Goal: Use online tool/utility: Utilize a website feature to perform a specific function

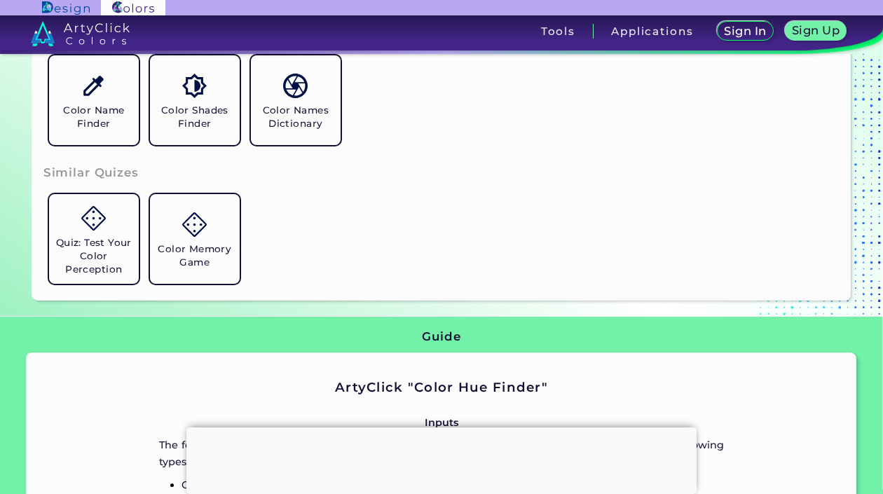
scroll to position [421, 0]
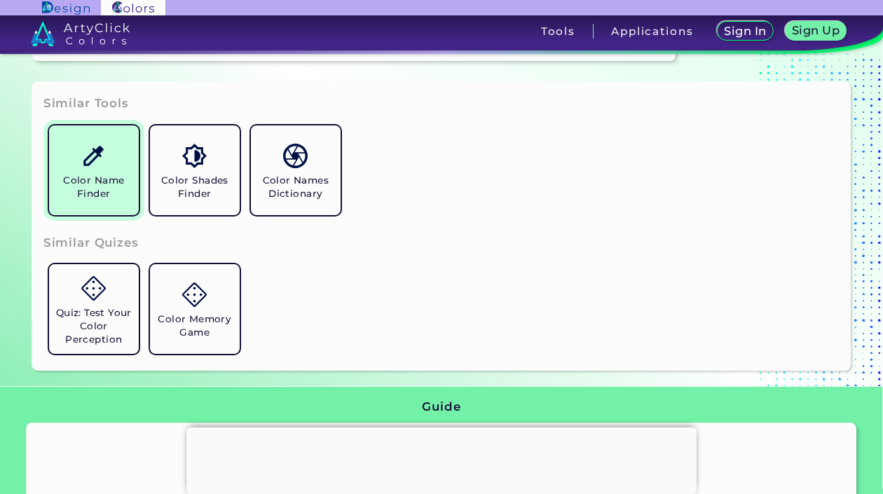
click at [65, 187] on h5 "Color Name Finder" at bounding box center [94, 187] width 79 height 27
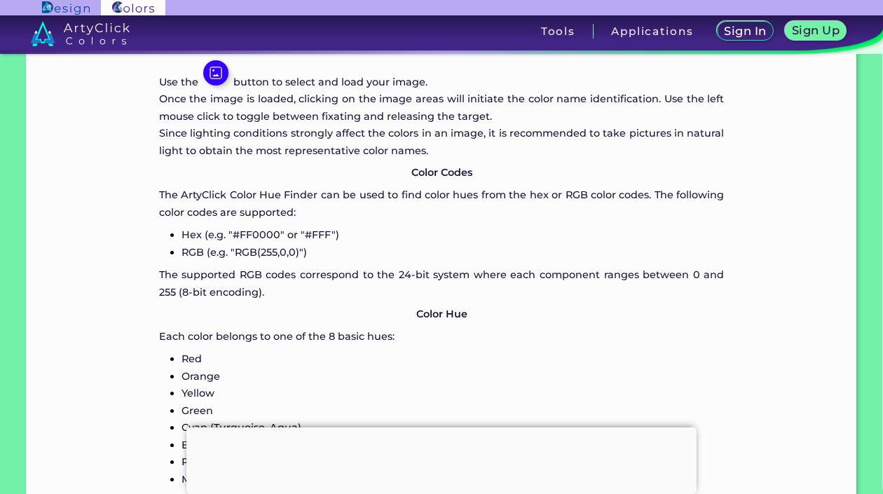
scroll to position [1052, 0]
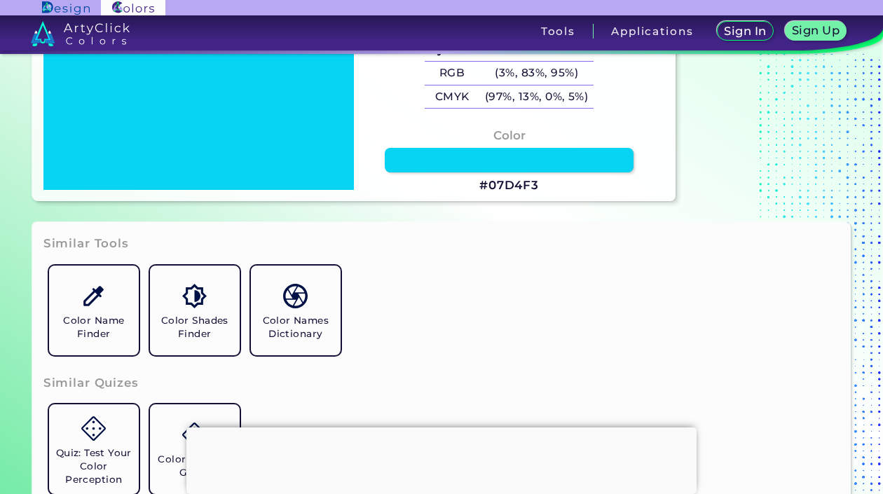
scroll to position [140, 0]
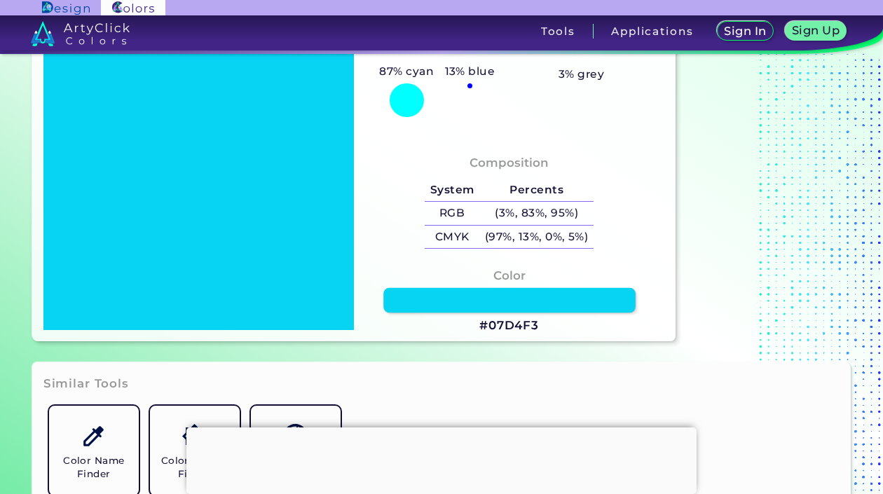
click at [517, 304] on link at bounding box center [510, 300] width 252 height 25
click at [536, 301] on link at bounding box center [510, 300] width 252 height 25
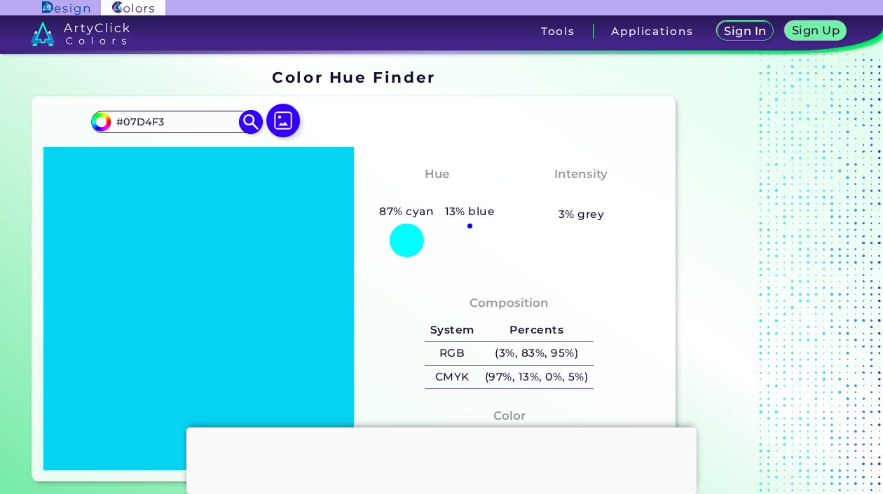
drag, startPoint x: 172, startPoint y: 118, endPoint x: 94, endPoint y: 118, distance: 78.5
click at [94, 118] on div "#07d4f3 #07D4F3 Acadia ◉ Acid Green ◉ Aero Blue ◉ Alabaster ◉ Albescent White ◉…" at bounding box center [176, 122] width 170 height 22
paste input "303030"
type input "#303030"
click at [252, 121] on img at bounding box center [251, 121] width 25 height 25
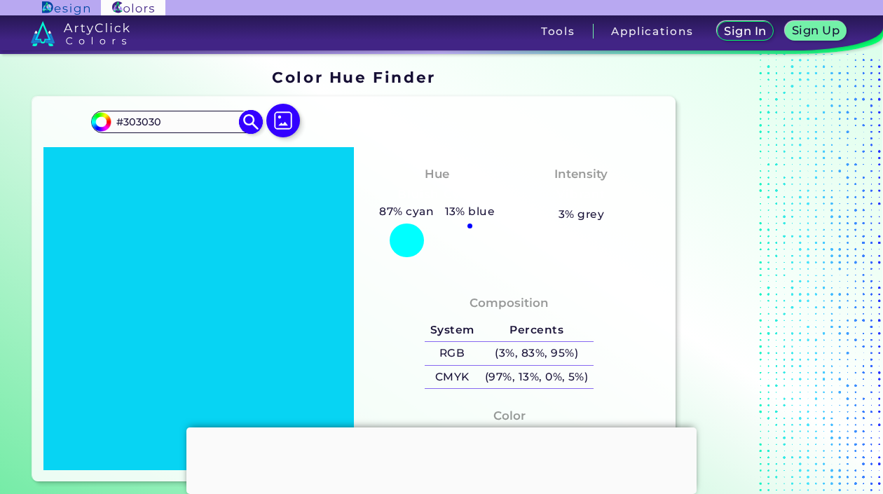
type input "#303030"
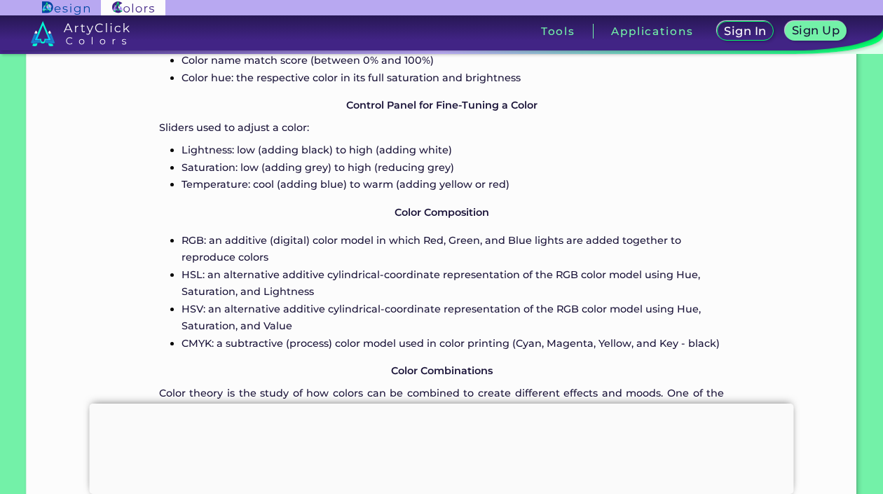
scroll to position [1683, 0]
